Goal: Task Accomplishment & Management: Use online tool/utility

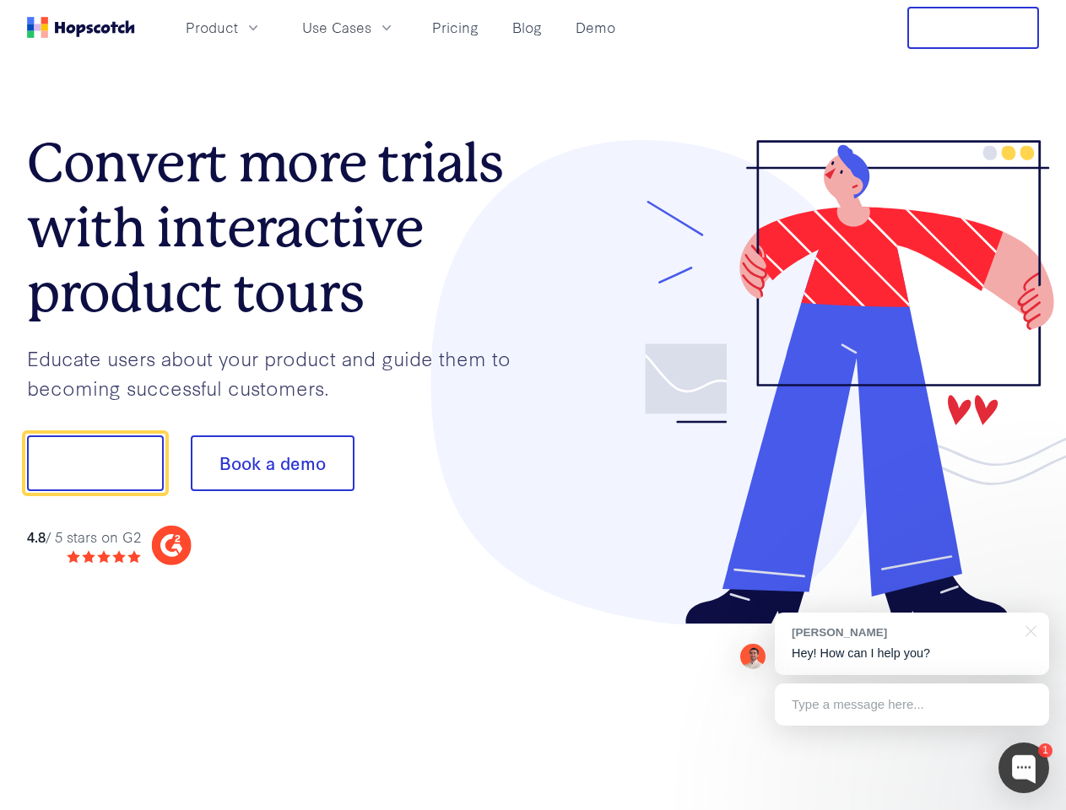
click at [534, 405] on div at bounding box center [787, 382] width 507 height 485
click at [238, 27] on span "Product" at bounding box center [212, 27] width 52 height 21
click at [371, 27] on span "Use Cases" at bounding box center [336, 27] width 69 height 21
click at [973, 28] on button "Free Trial" at bounding box center [973, 28] width 132 height 42
click at [95, 463] on button "Show me!" at bounding box center [95, 464] width 137 height 56
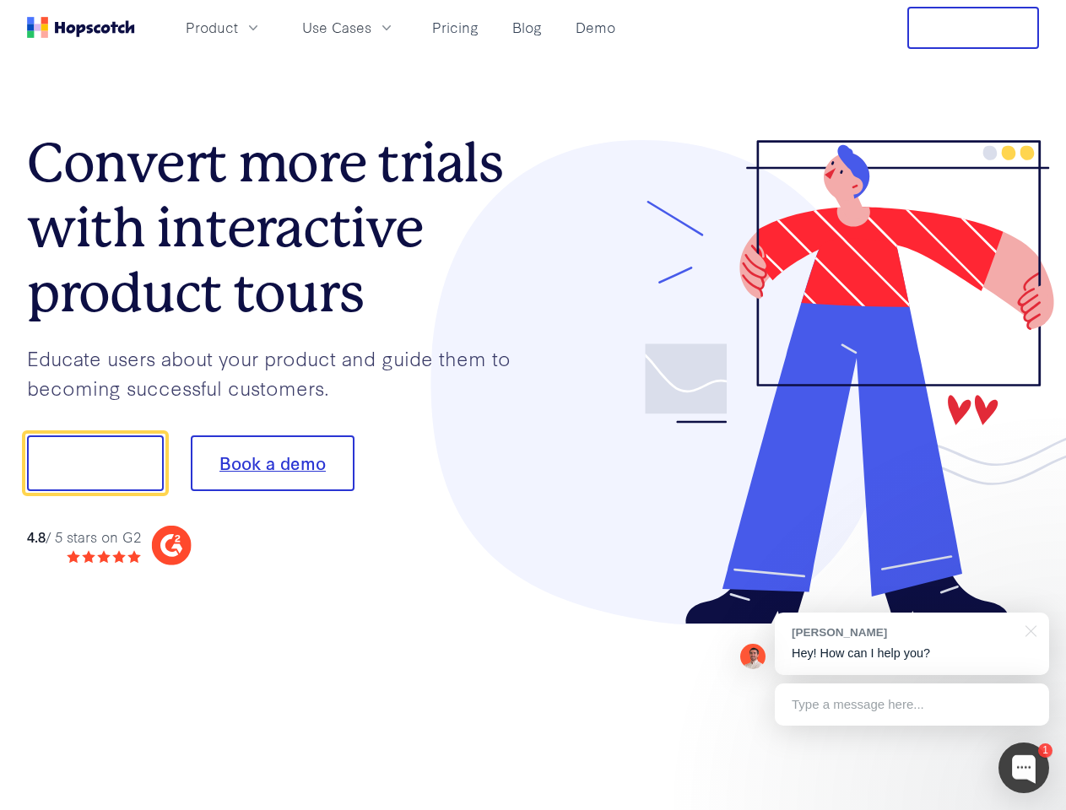
click at [272, 463] on button "Book a demo" at bounding box center [273, 464] width 164 height 56
click at [1024, 768] on div at bounding box center [1024, 768] width 51 height 51
click at [912, 644] on div "[PERSON_NAME] Hey! How can I help you?" at bounding box center [912, 644] width 274 height 62
click at [1028, 630] on div at bounding box center [891, 461] width 317 height 563
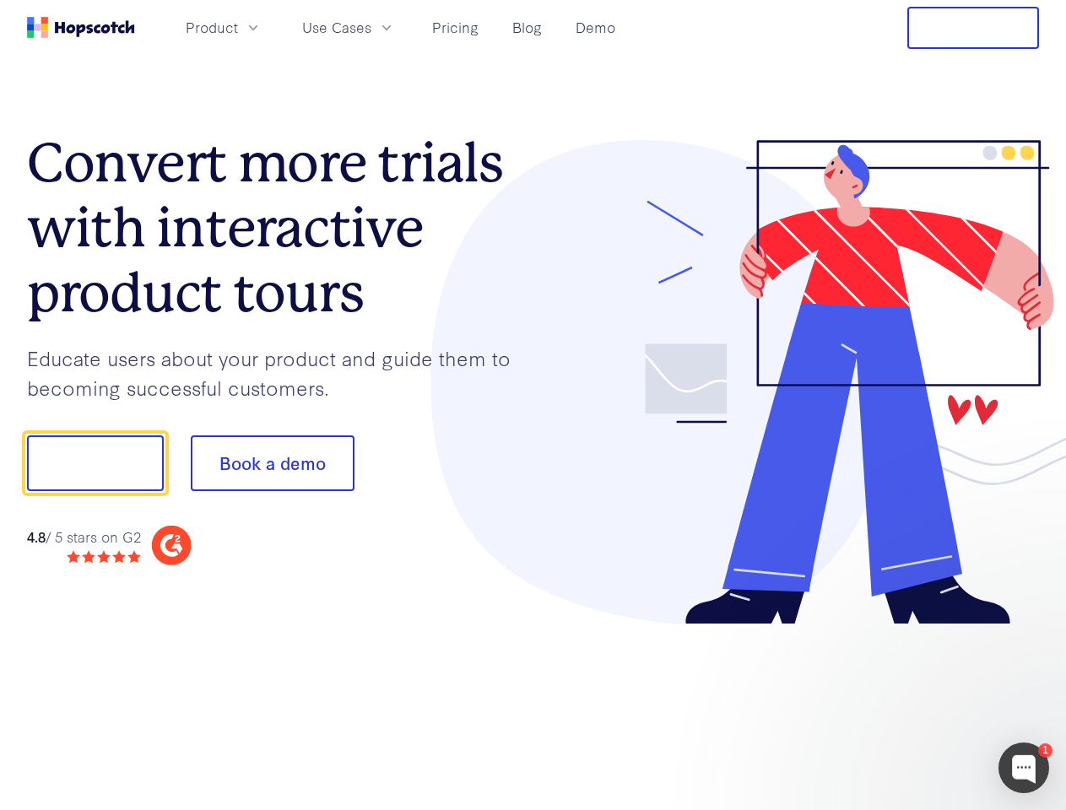
click at [912, 705] on div at bounding box center [891, 574] width 317 height 337
